Goal: Task Accomplishment & Management: Manage account settings

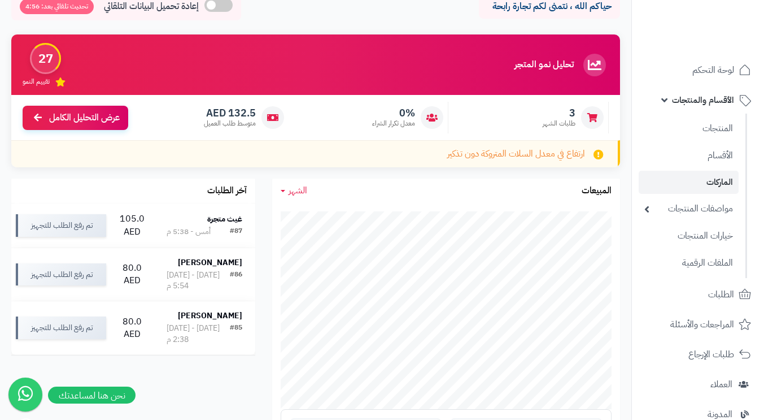
scroll to position [261, 0]
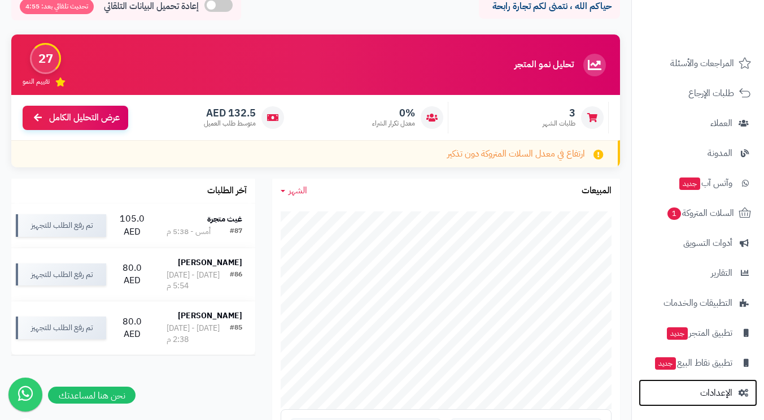
click at [715, 391] on span "الإعدادات" at bounding box center [716, 393] width 32 height 16
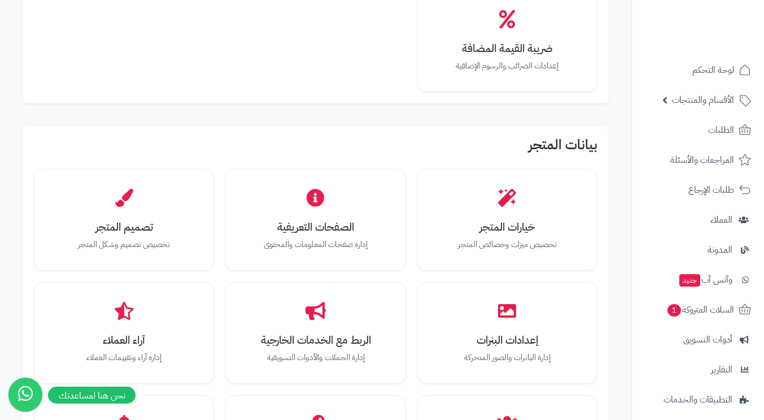
scroll to position [282, 0]
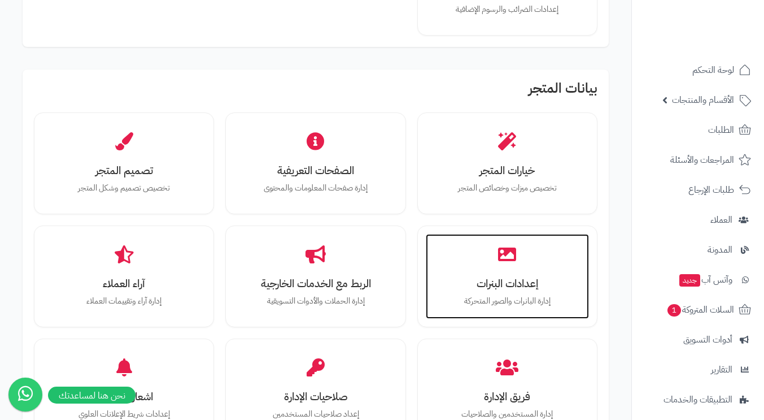
click at [497, 289] on h3 "إعدادات البنرات" at bounding box center [507, 283] width 141 height 12
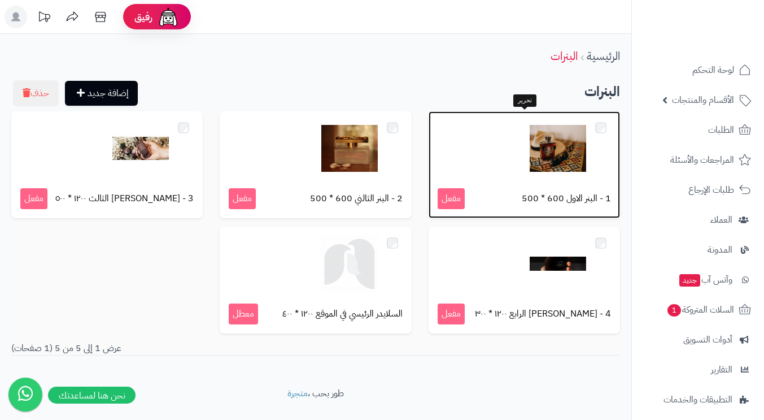
click at [496, 167] on div at bounding box center [524, 148] width 173 height 56
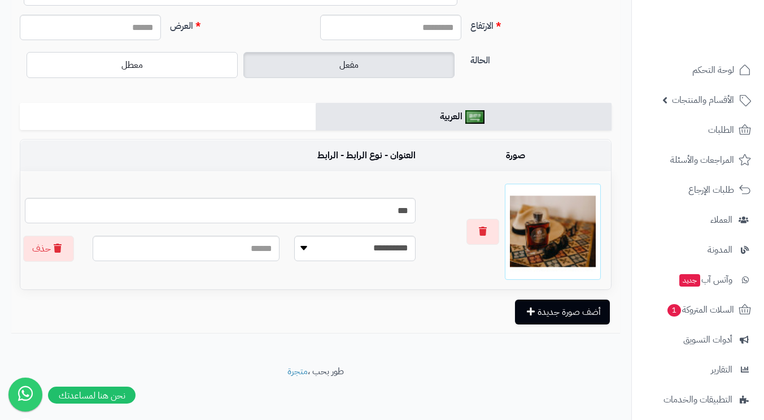
scroll to position [115, 0]
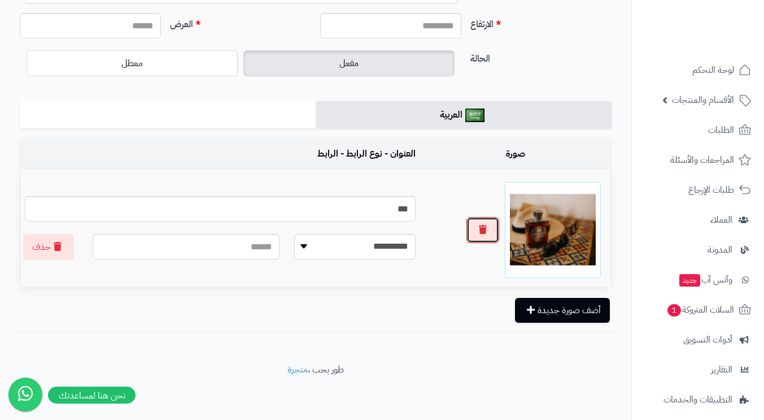
click at [487, 233] on button "button" at bounding box center [482, 230] width 33 height 26
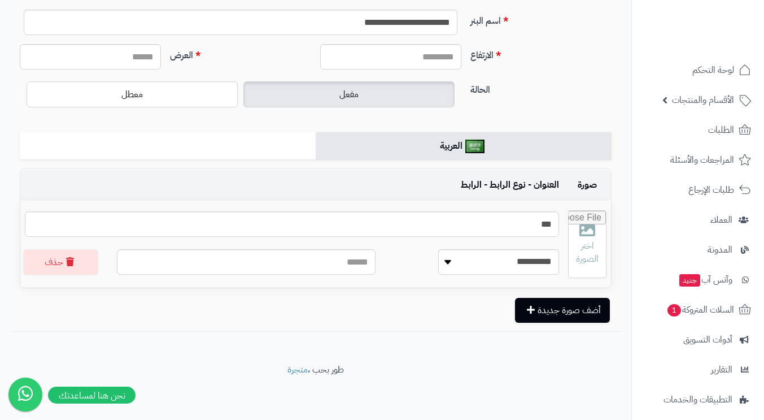
scroll to position [84, 0]
click at [581, 251] on input "file" at bounding box center [590, 244] width 32 height 67
type input "**********"
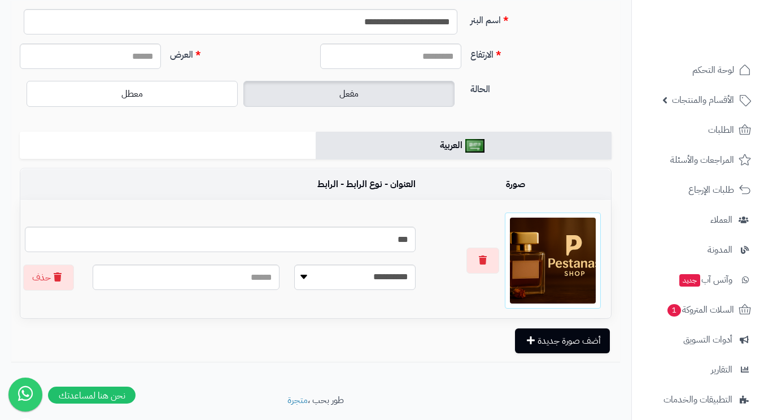
scroll to position [0, 0]
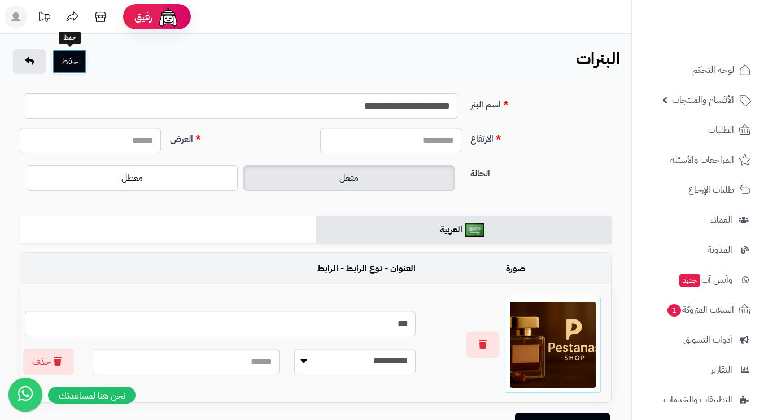
click at [73, 61] on button "حفظ" at bounding box center [69, 61] width 35 height 25
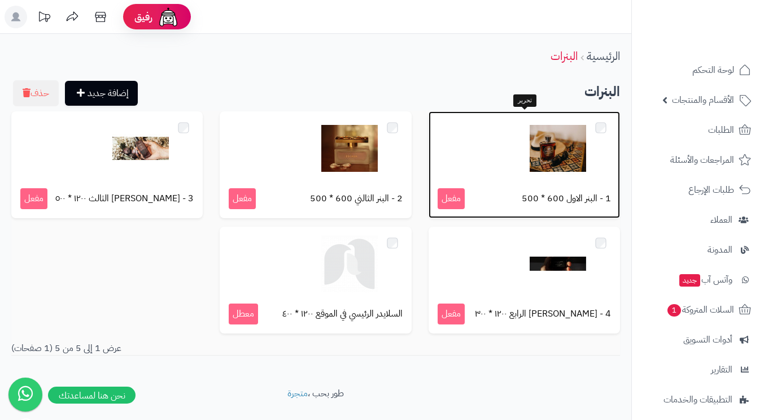
click at [499, 161] on div at bounding box center [524, 148] width 173 height 56
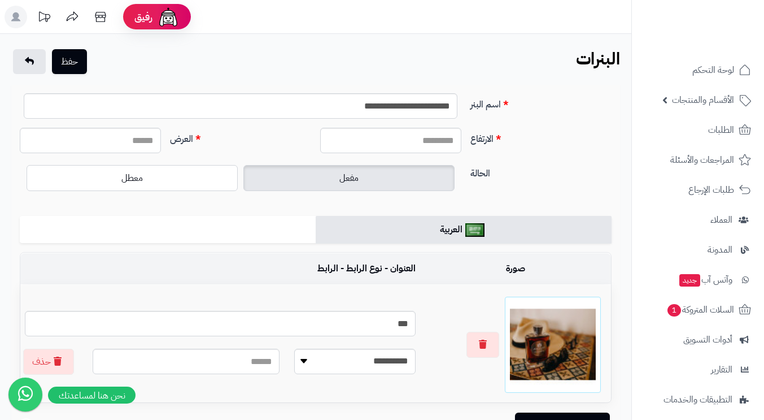
scroll to position [56, 0]
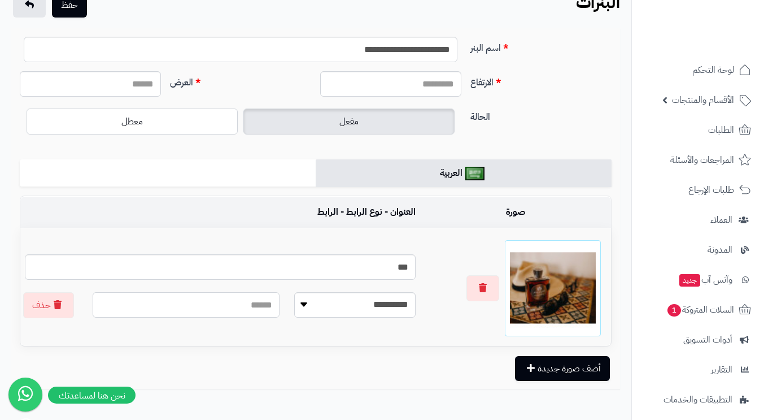
click at [234, 309] on input "text" at bounding box center [186, 304] width 187 height 25
click at [367, 305] on select "**********" at bounding box center [354, 304] width 121 height 25
select select
click at [294, 292] on select "**********" at bounding box center [354, 304] width 121 height 25
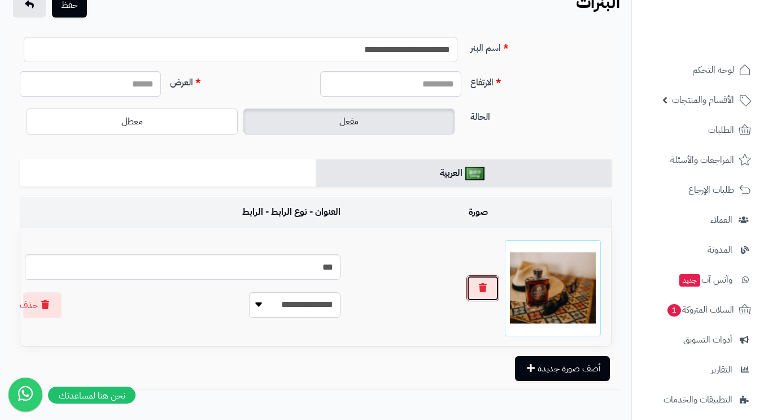
click at [485, 283] on icon "button" at bounding box center [483, 287] width 8 height 9
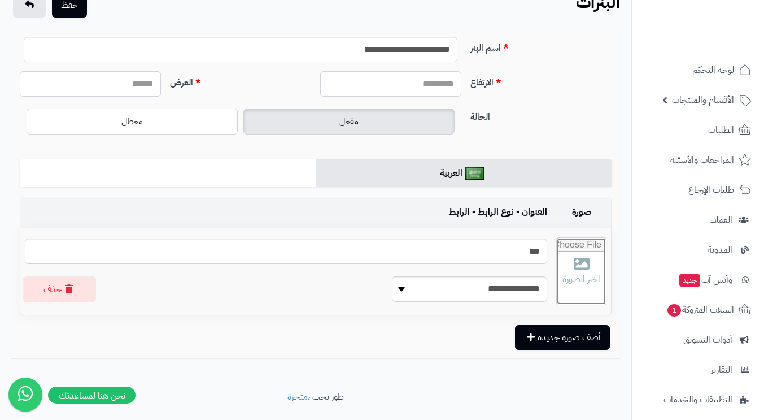
click at [565, 283] on input "file" at bounding box center [581, 271] width 49 height 67
type input "**********"
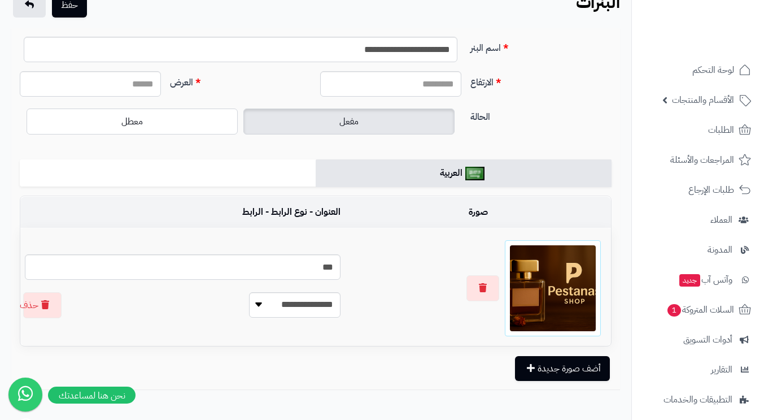
scroll to position [0, 0]
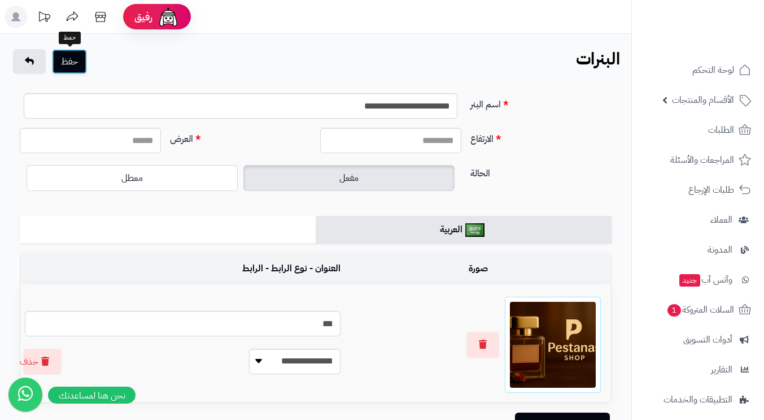
click at [77, 64] on button "حفظ" at bounding box center [69, 61] width 35 height 25
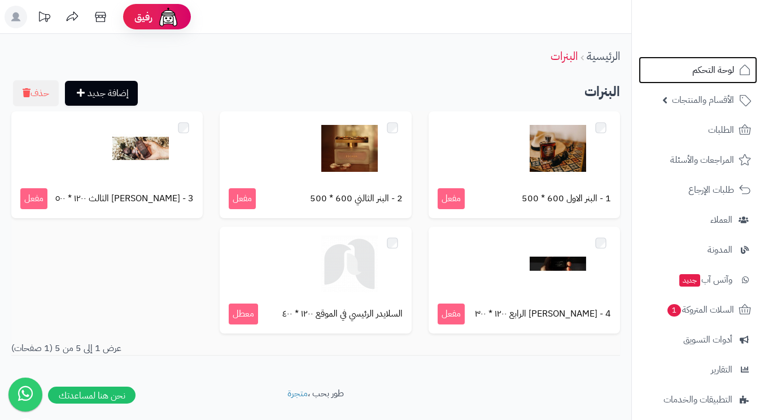
click at [706, 69] on span "لوحة التحكم" at bounding box center [713, 70] width 42 height 16
